Goal: Information Seeking & Learning: Learn about a topic

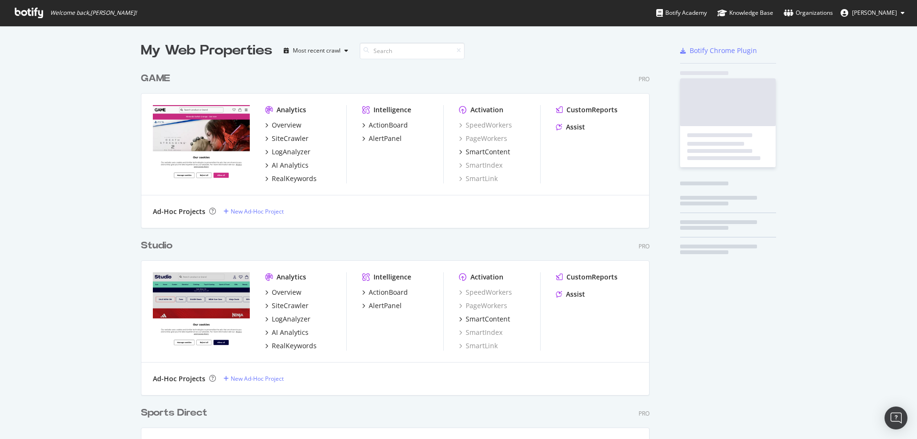
scroll to position [759, 509]
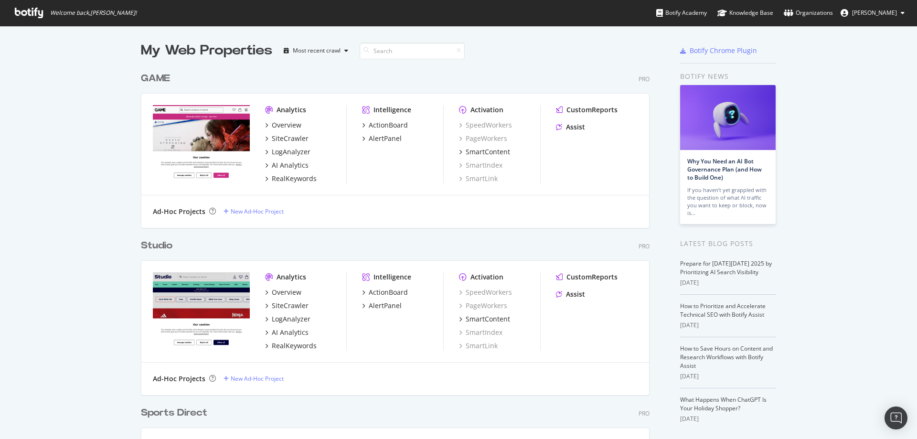
click at [802, 92] on div "My Web Properties Most recent crawl GAME Pro Analytics Overview SiteCrawler Log…" at bounding box center [458, 434] width 917 height 816
click at [281, 302] on div "SiteCrawler" at bounding box center [290, 306] width 37 height 10
click at [287, 301] on div "SiteCrawler" at bounding box center [290, 306] width 37 height 10
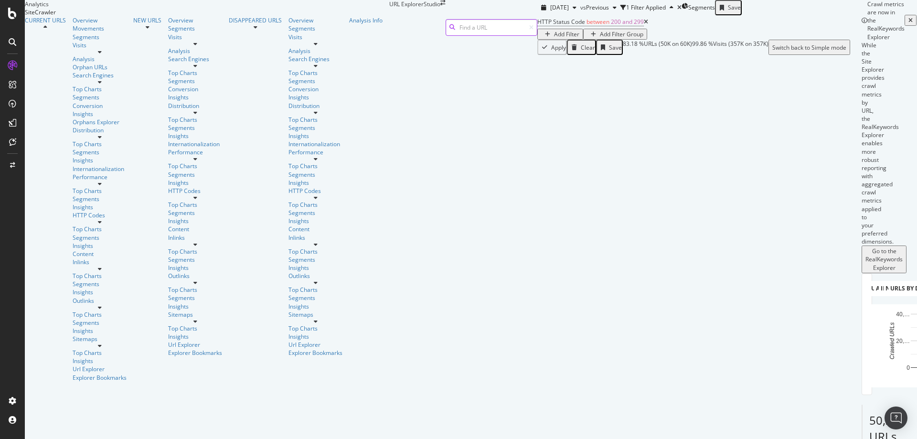
scroll to position [239, 0]
